Goal: Task Accomplishment & Management: Manage account settings

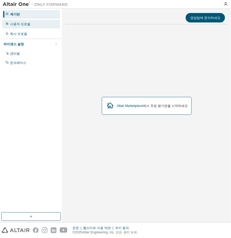
click at [26, 25] on font "사용자 프로필" at bounding box center [20, 24] width 20 height 4
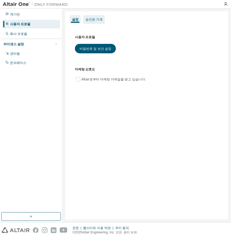
click at [89, 21] on font "승인된 기계" at bounding box center [93, 20] width 17 height 4
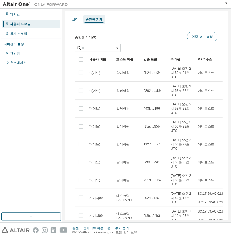
click at [204, 37] on font "인증 코드 생성" at bounding box center [201, 36] width 21 height 5
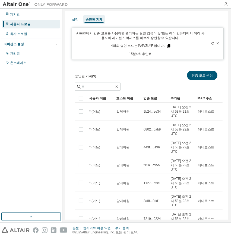
click at [167, 45] on icon at bounding box center [168, 46] width 3 height 4
click at [15, 4] on img at bounding box center [37, 4] width 68 height 5
click at [6, 3] on img at bounding box center [37, 4] width 68 height 5
click at [13, 3] on img at bounding box center [37, 4] width 68 height 5
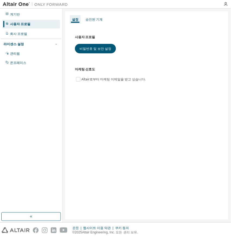
click at [18, 6] on img at bounding box center [37, 4] width 68 height 5
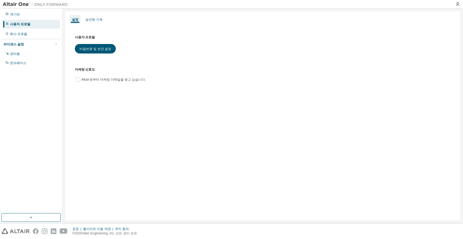
click at [11, 231] on img at bounding box center [16, 231] width 28 height 6
click at [11, 4] on img at bounding box center [37, 4] width 68 height 5
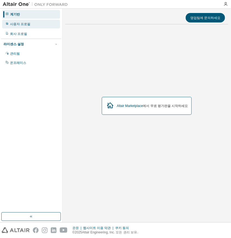
click at [21, 27] on div "사용자 프로필" at bounding box center [31, 24] width 58 height 9
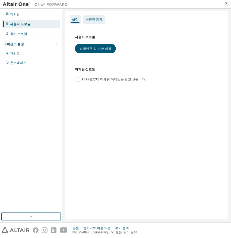
click at [91, 21] on font "승인된 기계" at bounding box center [93, 20] width 17 height 4
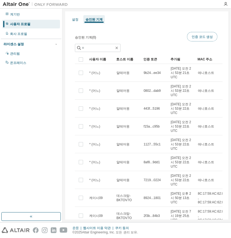
click at [194, 36] on font "인증 코드 생성" at bounding box center [201, 36] width 21 height 5
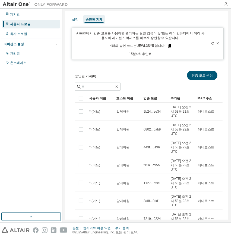
click at [167, 45] on icon at bounding box center [169, 46] width 5 height 5
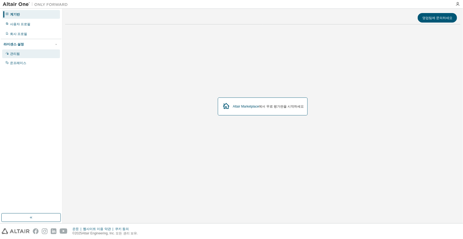
click at [22, 52] on div "관리됨" at bounding box center [31, 53] width 58 height 9
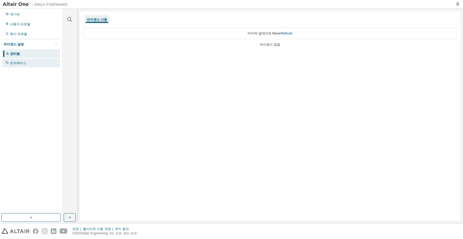
click at [18, 59] on div "온프레미스" at bounding box center [31, 63] width 58 height 9
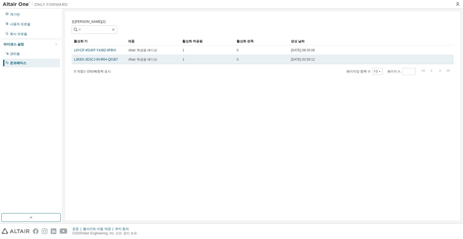
click at [175, 60] on div "Altair 학생용 에디션" at bounding box center [152, 59] width 49 height 4
drag, startPoint x: 175, startPoint y: 60, endPoint x: 161, endPoint y: 59, distance: 14.4
click at [161, 59] on div "Altair 학생용 에디션" at bounding box center [152, 59] width 49 height 4
drag, startPoint x: 149, startPoint y: 59, endPoint x: 107, endPoint y: 56, distance: 41.6
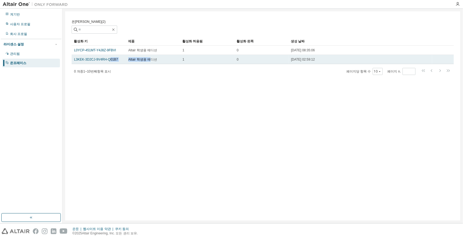
click at [107, 56] on tr "L3KEK-3D2CJ-9V4RH-Q01B7 Altair 학생용 에디션 1 0 2024-03-09 02:59:12" at bounding box center [263, 59] width 382 height 9
click at [153, 60] on font "Altair 학생용 에디션" at bounding box center [142, 59] width 29 height 4
click at [387, 63] on td "2024-03-09 02:59:12" at bounding box center [359, 59] width 143 height 9
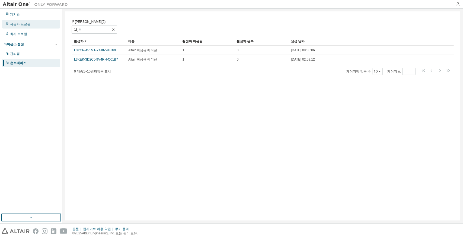
click at [47, 26] on div "사용자 프로필" at bounding box center [31, 24] width 58 height 9
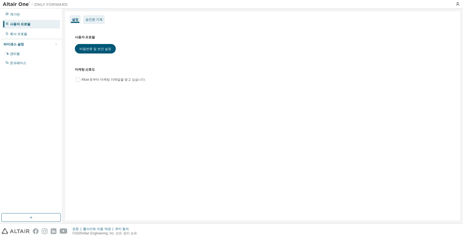
click at [96, 20] on font "승인된 기계" at bounding box center [93, 20] width 17 height 4
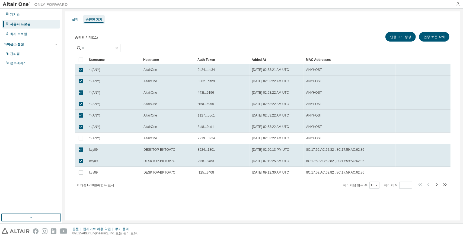
click at [80, 135] on tbody "* (ANY) AltairOne 9b24...ee34 [DATE] 02:53:21 AM UTC ANYHOST * (ANY) AltairOne …" at bounding box center [263, 121] width 376 height 114
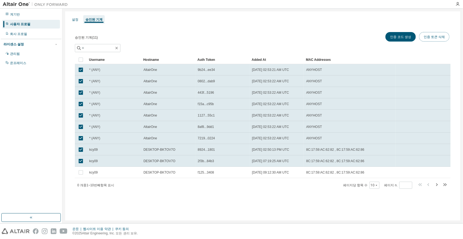
click at [432, 37] on font "인증 토큰 삭제" at bounding box center [434, 36] width 21 height 5
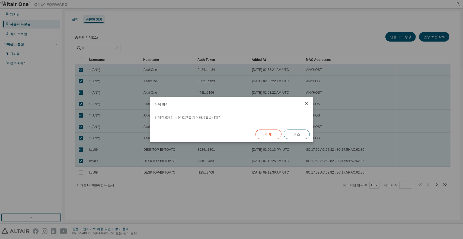
click at [270, 134] on font "삭제" at bounding box center [268, 134] width 7 height 5
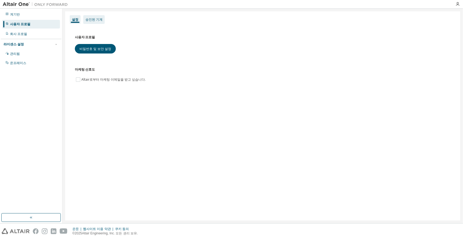
click at [95, 20] on font "승인된 기계" at bounding box center [93, 20] width 17 height 4
